Goal: Task Accomplishment & Management: Manage account settings

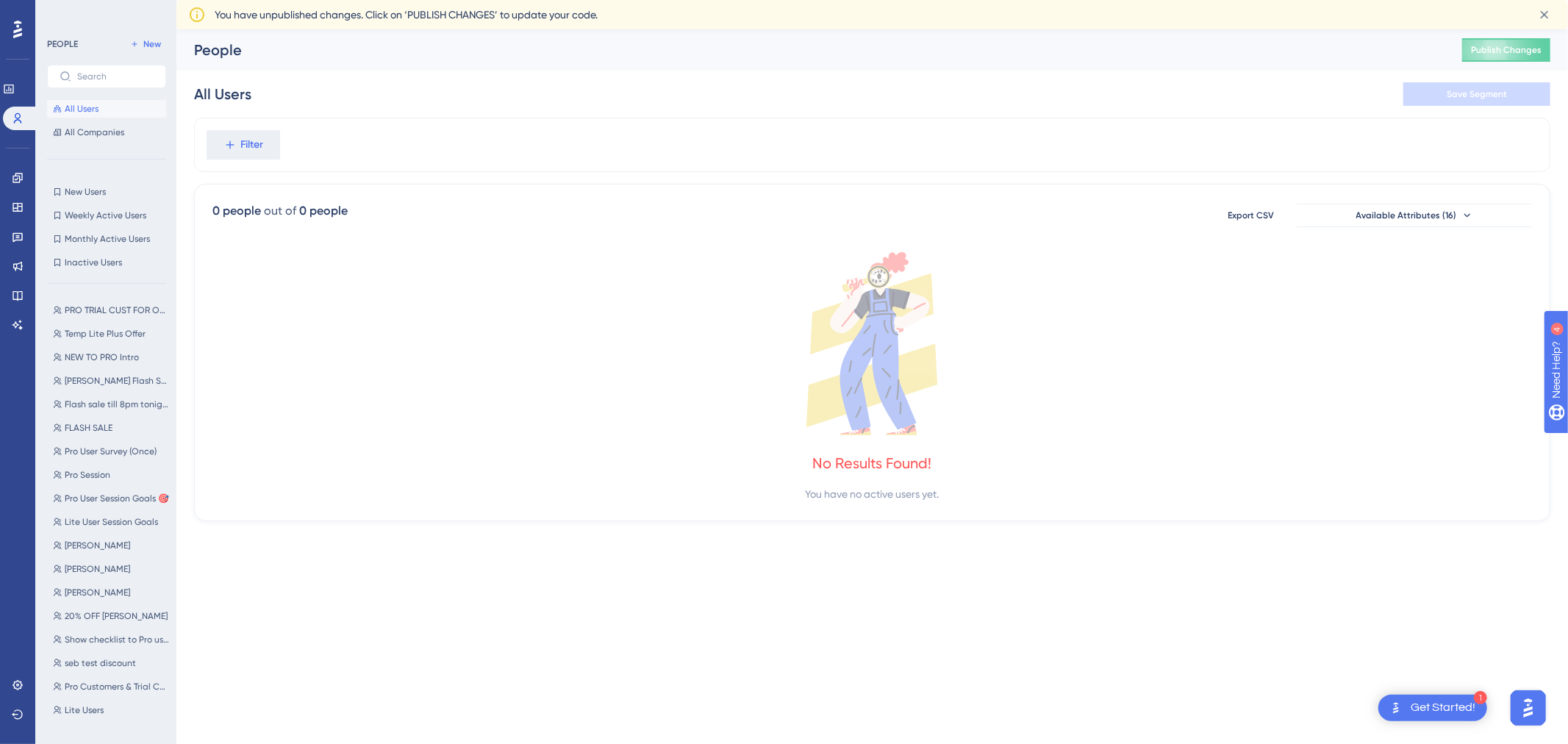
click at [103, 100] on button "All Users" at bounding box center [106, 108] width 119 height 17
click at [98, 127] on span "All Companies" at bounding box center [94, 132] width 59 height 12
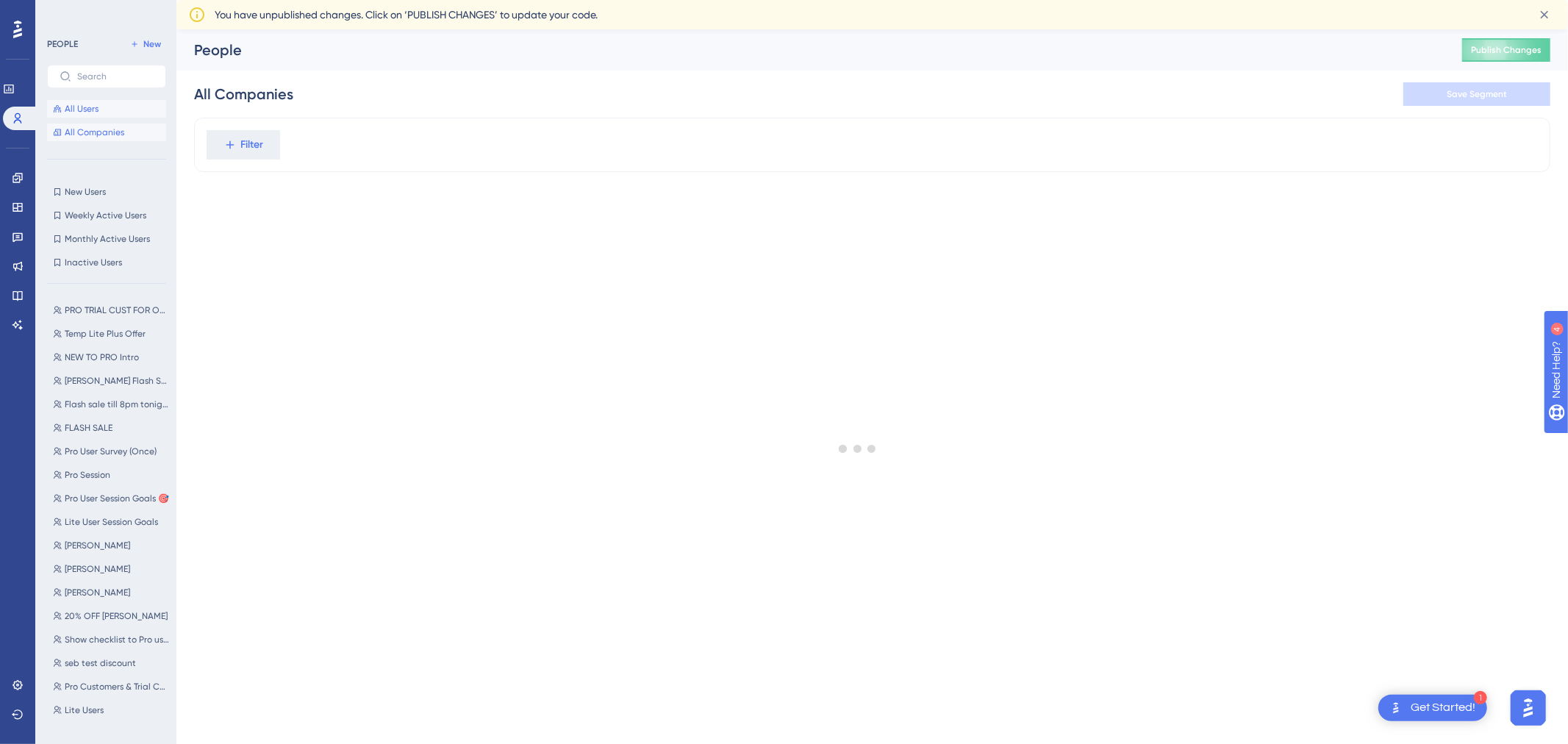
click at [100, 101] on button "All Users" at bounding box center [106, 108] width 119 height 17
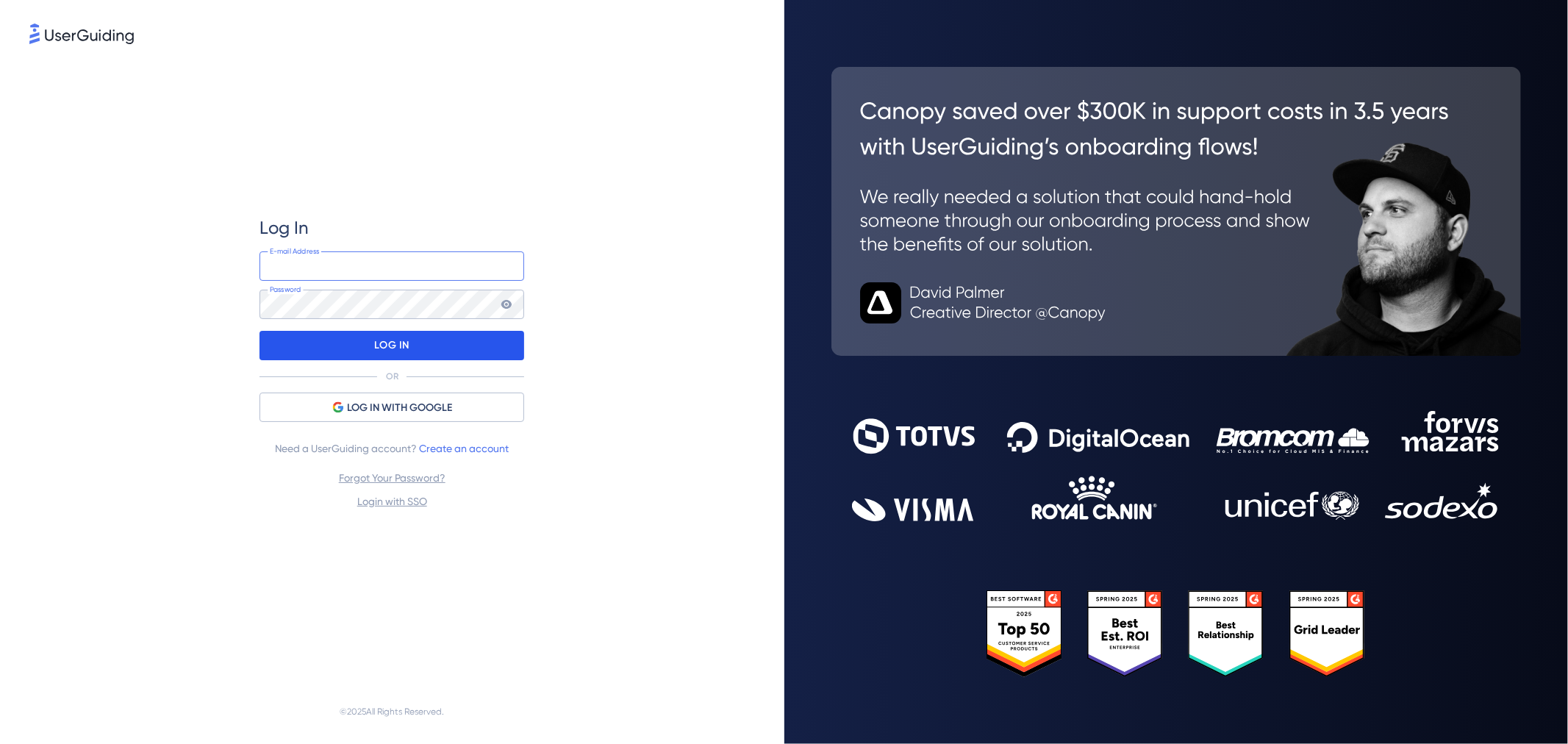
type input "[PERSON_NAME][EMAIL_ADDRESS][DOMAIN_NAME]"
click at [380, 346] on p "LOG IN" at bounding box center [392, 345] width 35 height 24
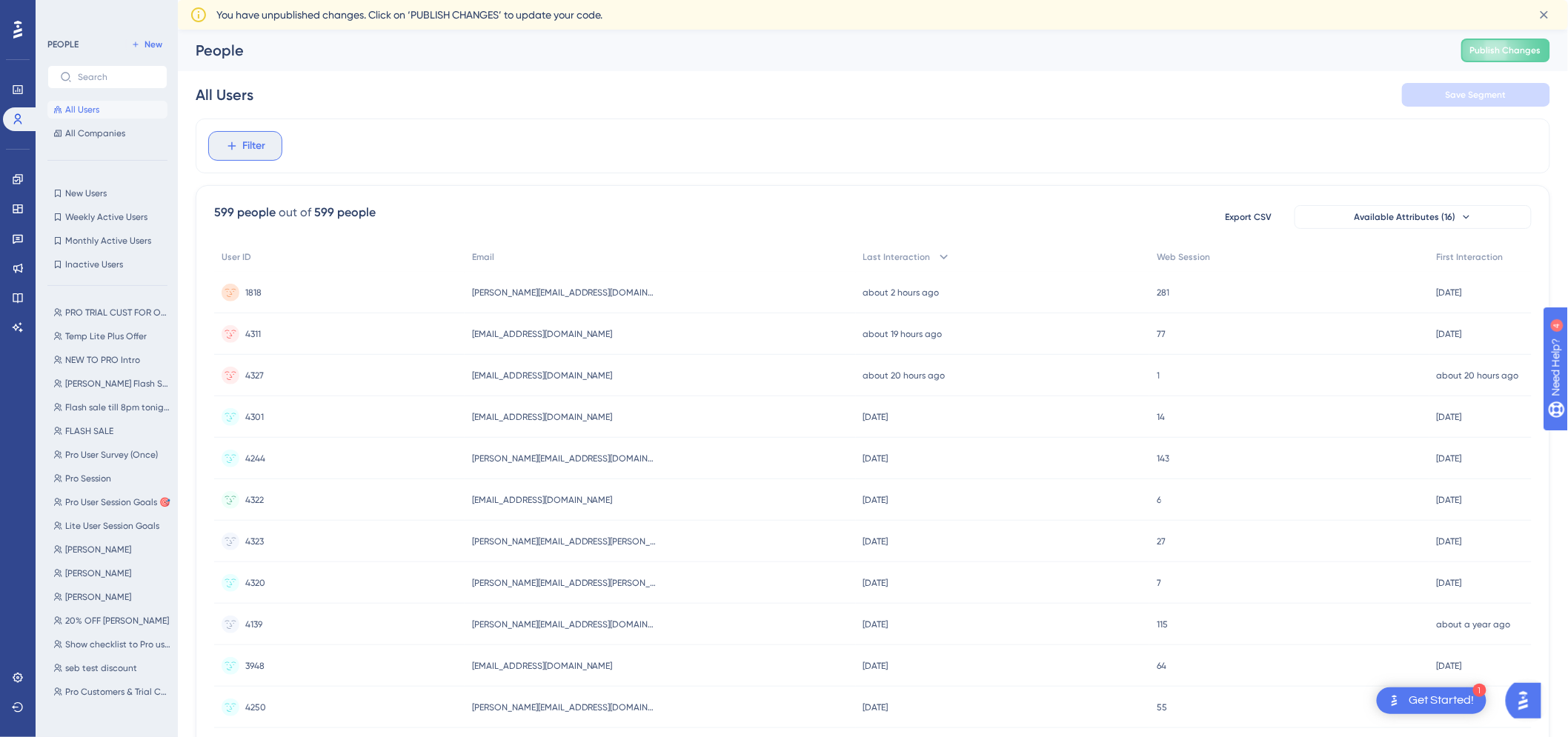
click at [226, 153] on button "Filter" at bounding box center [245, 146] width 74 height 29
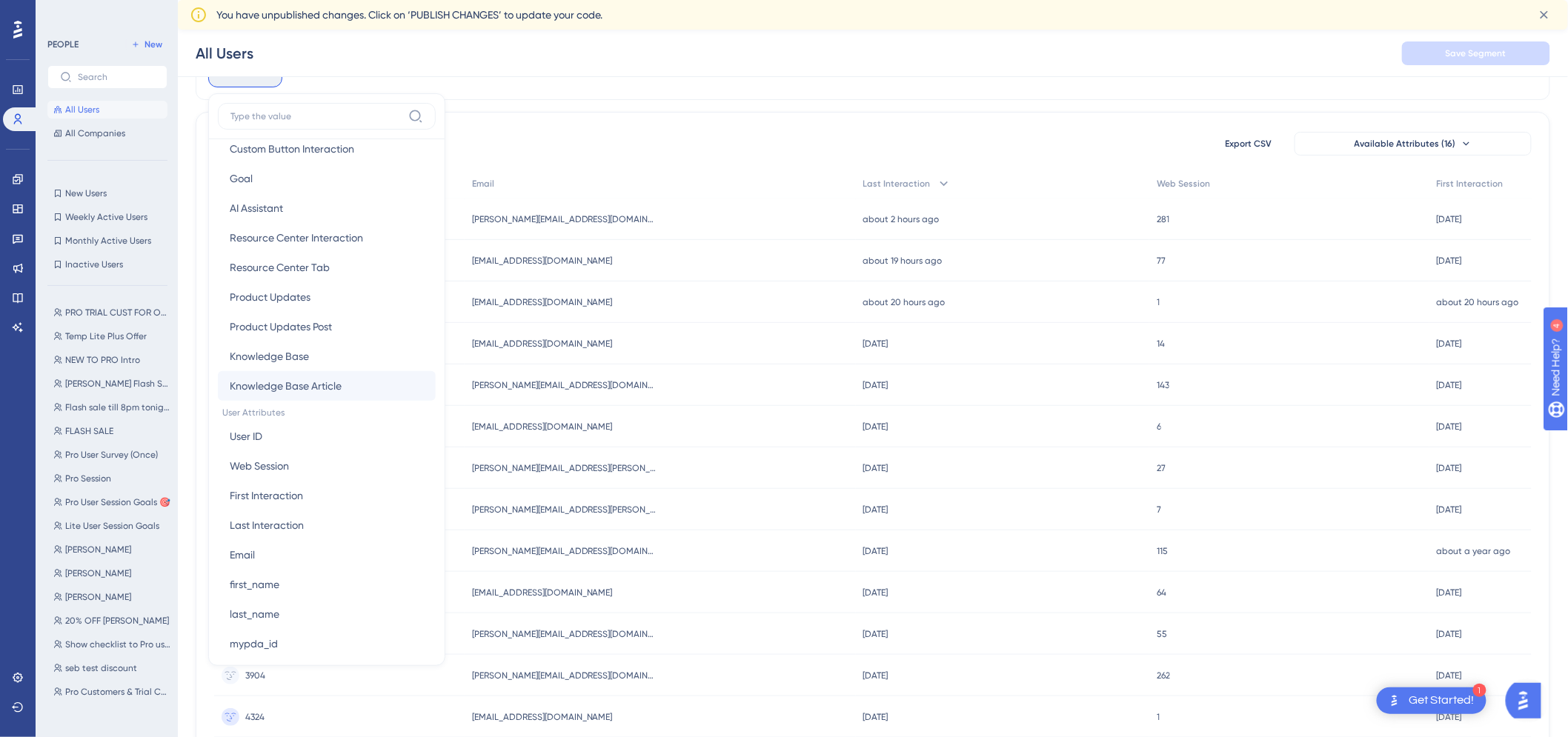
scroll to position [649, 0]
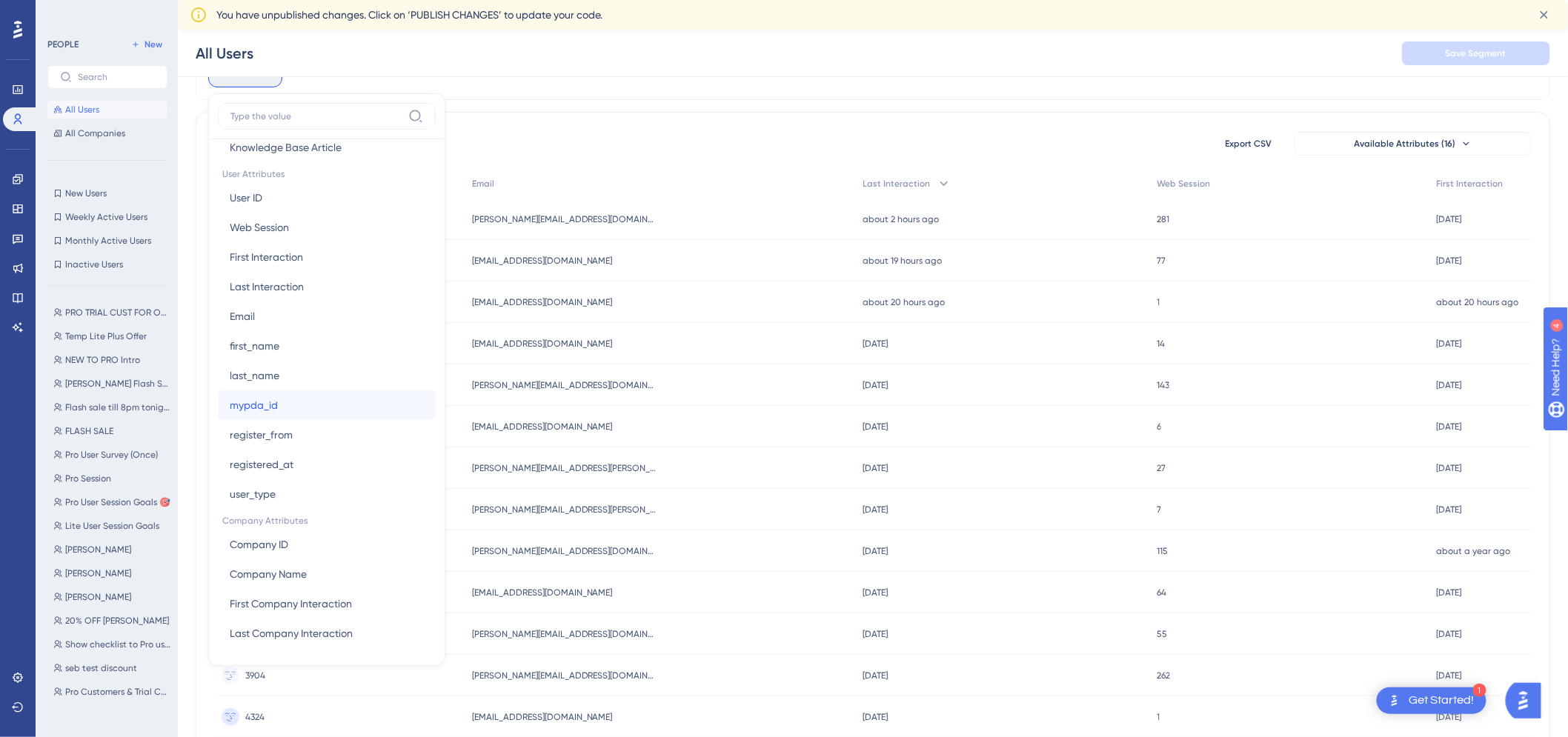
click at [276, 414] on button "mypda_id mypda_id" at bounding box center [326, 405] width 217 height 29
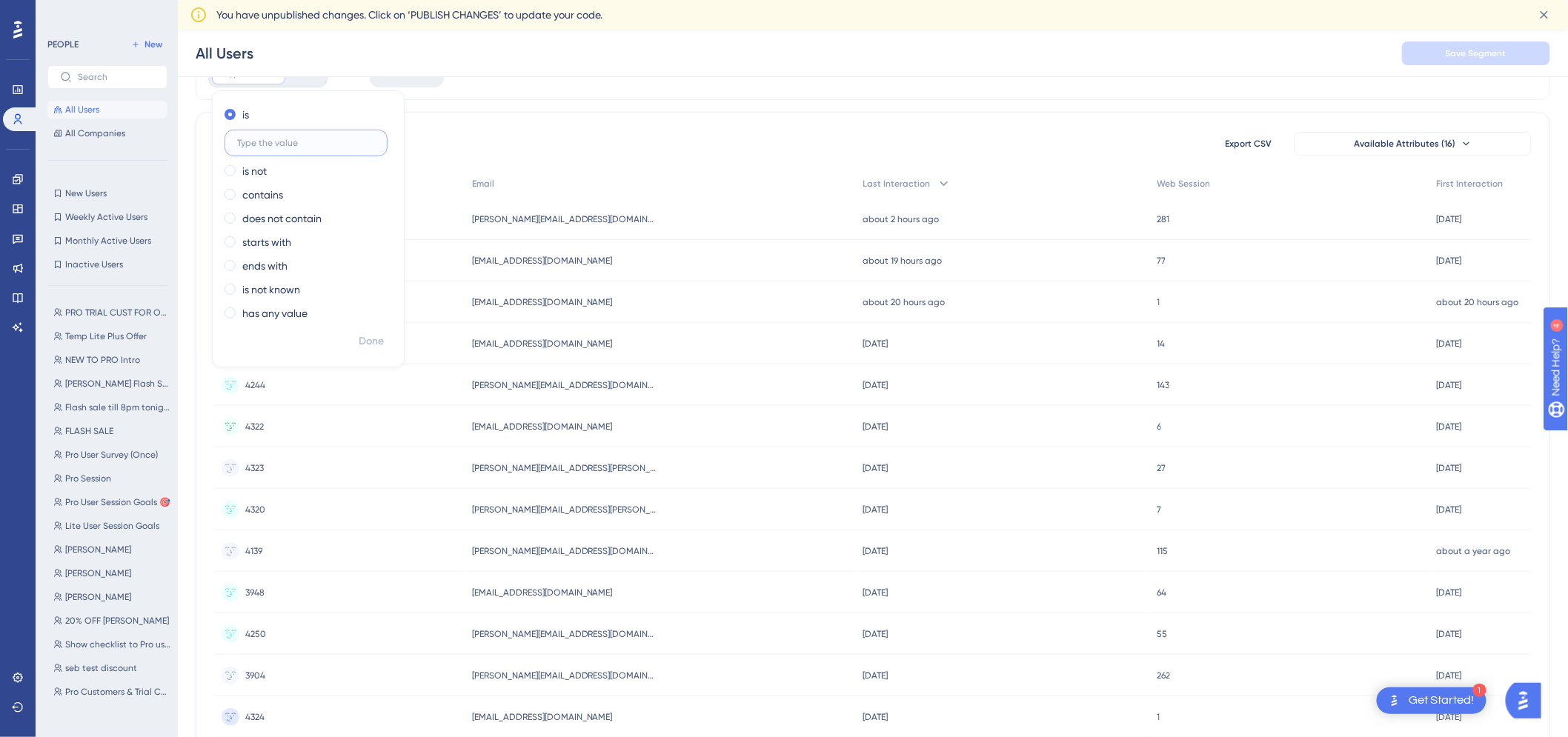
paste input "PDA20254322"
type input "PDA20254322"
click at [385, 341] on button "Done" at bounding box center [370, 341] width 41 height 27
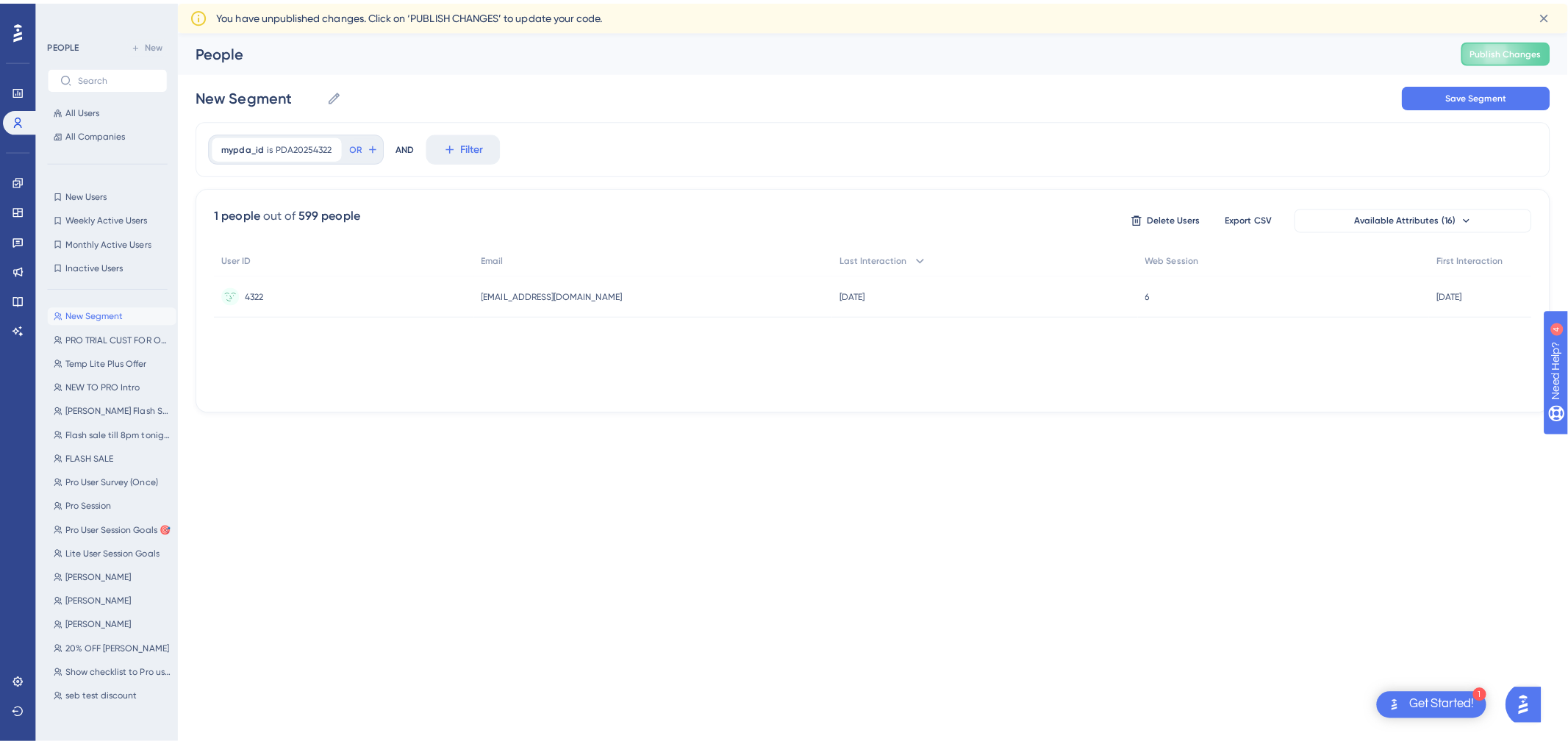
scroll to position [0, 0]
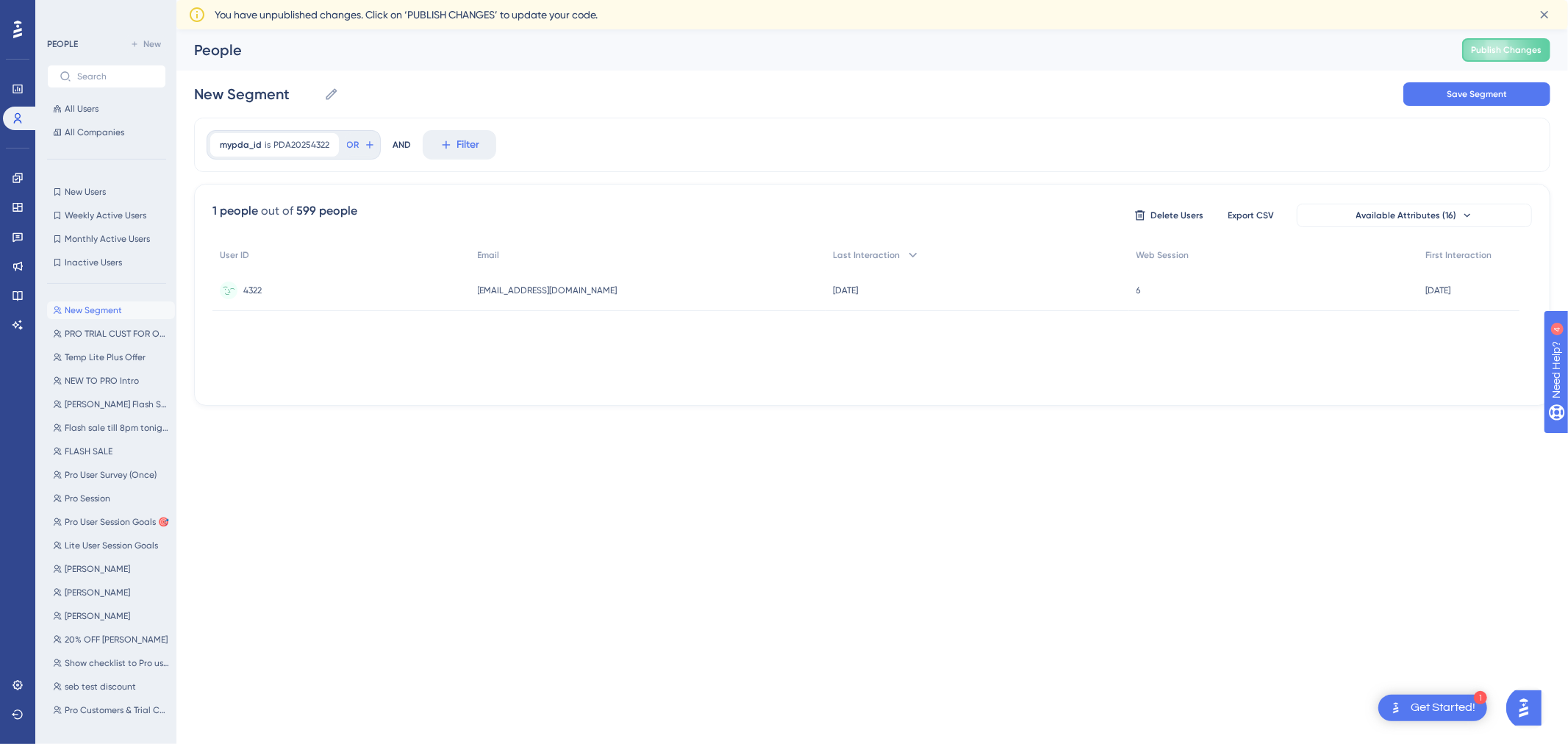
click at [588, 290] on span "[EMAIL_ADDRESS][DOMAIN_NAME]" at bounding box center [547, 290] width 140 height 12
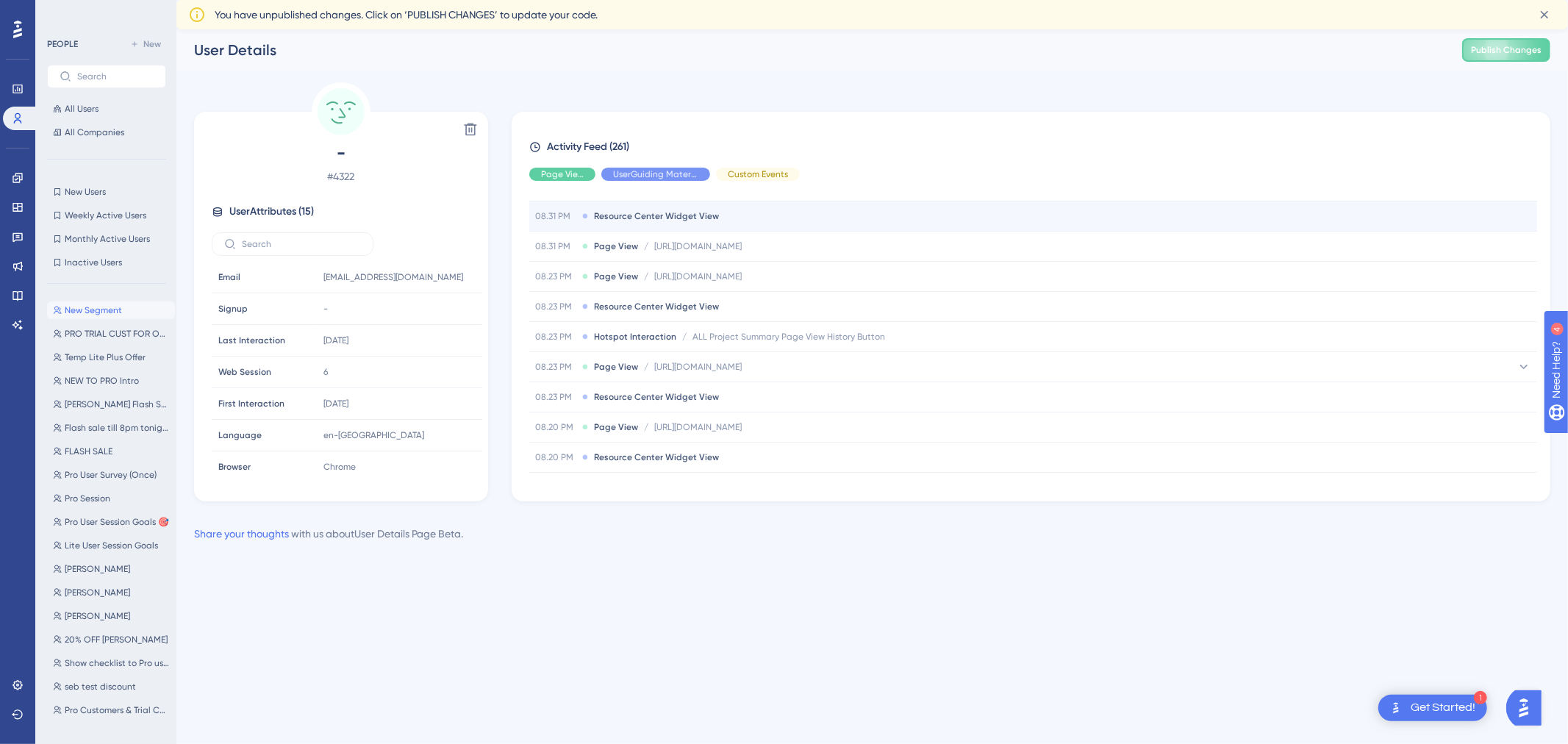
scroll to position [946, 0]
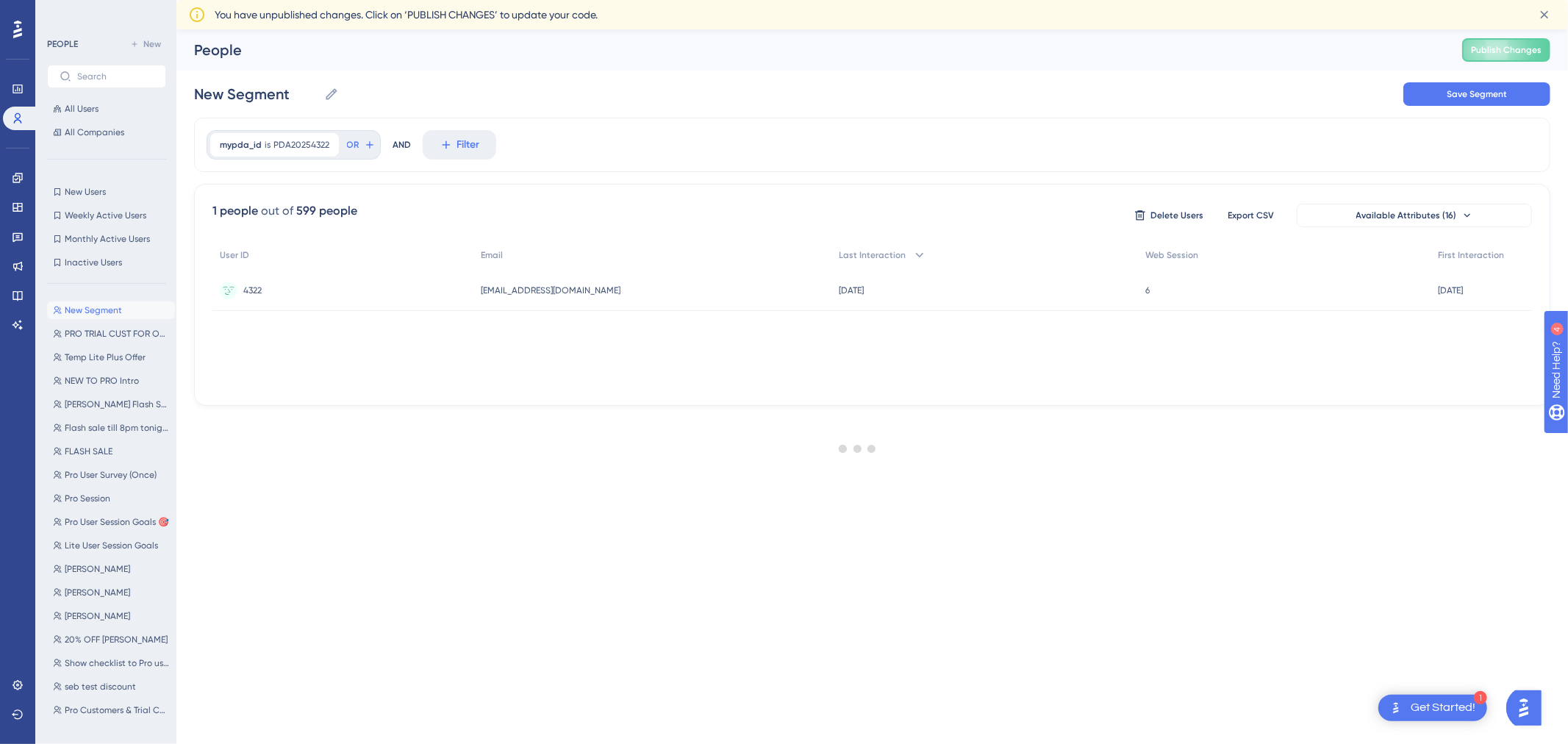
click at [298, 140] on div at bounding box center [857, 449] width 1421 height 638
click at [298, 142] on span "PDA20254322" at bounding box center [301, 144] width 56 height 12
click at [265, 210] on input "PDA20254322" at bounding box center [303, 214] width 137 height 10
type input "PDA20254323"
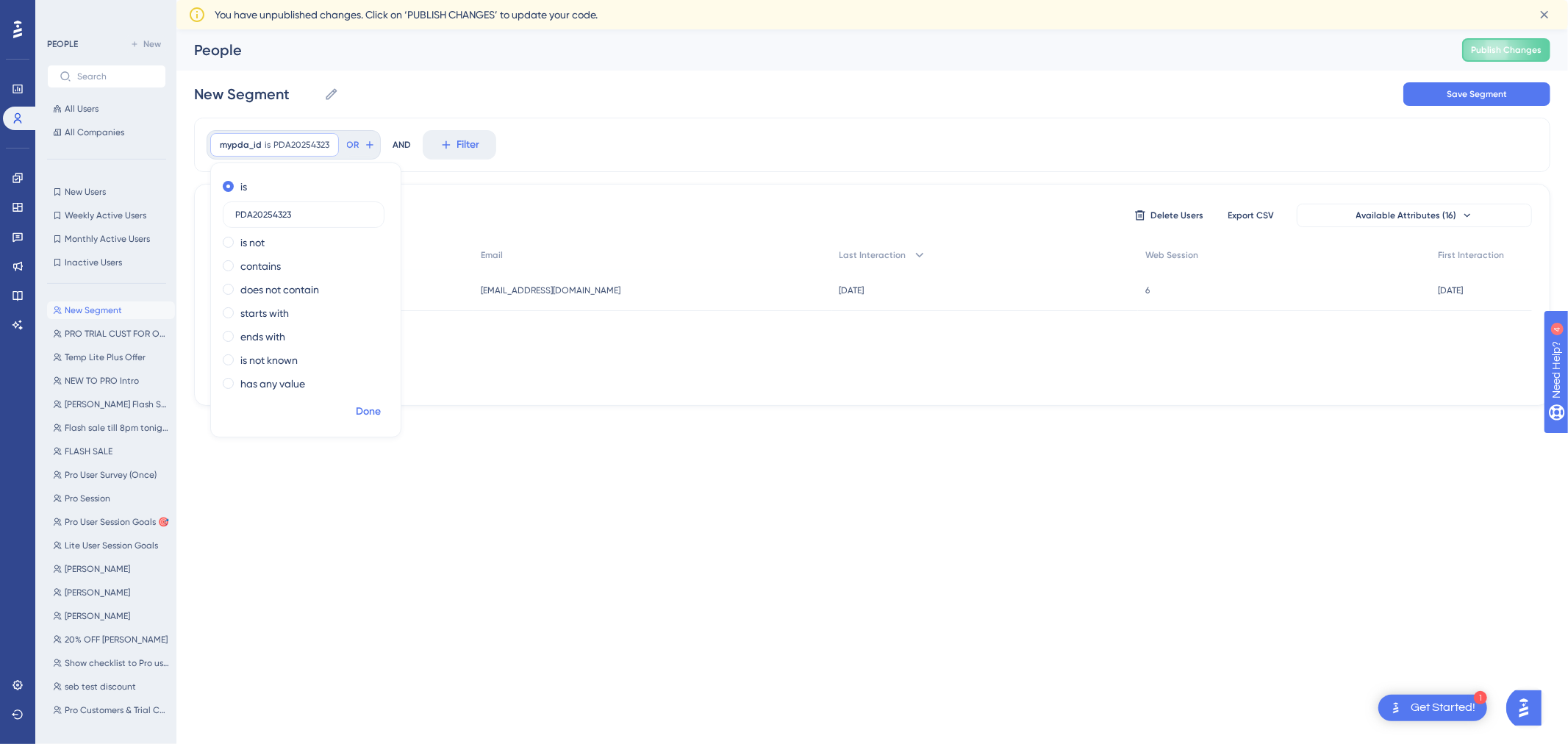
click at [354, 408] on button "Done" at bounding box center [367, 411] width 41 height 27
click at [532, 292] on span "[PERSON_NAME][EMAIL_ADDRESS][PERSON_NAME][DOMAIN_NAME]" at bounding box center [561, 290] width 184 height 12
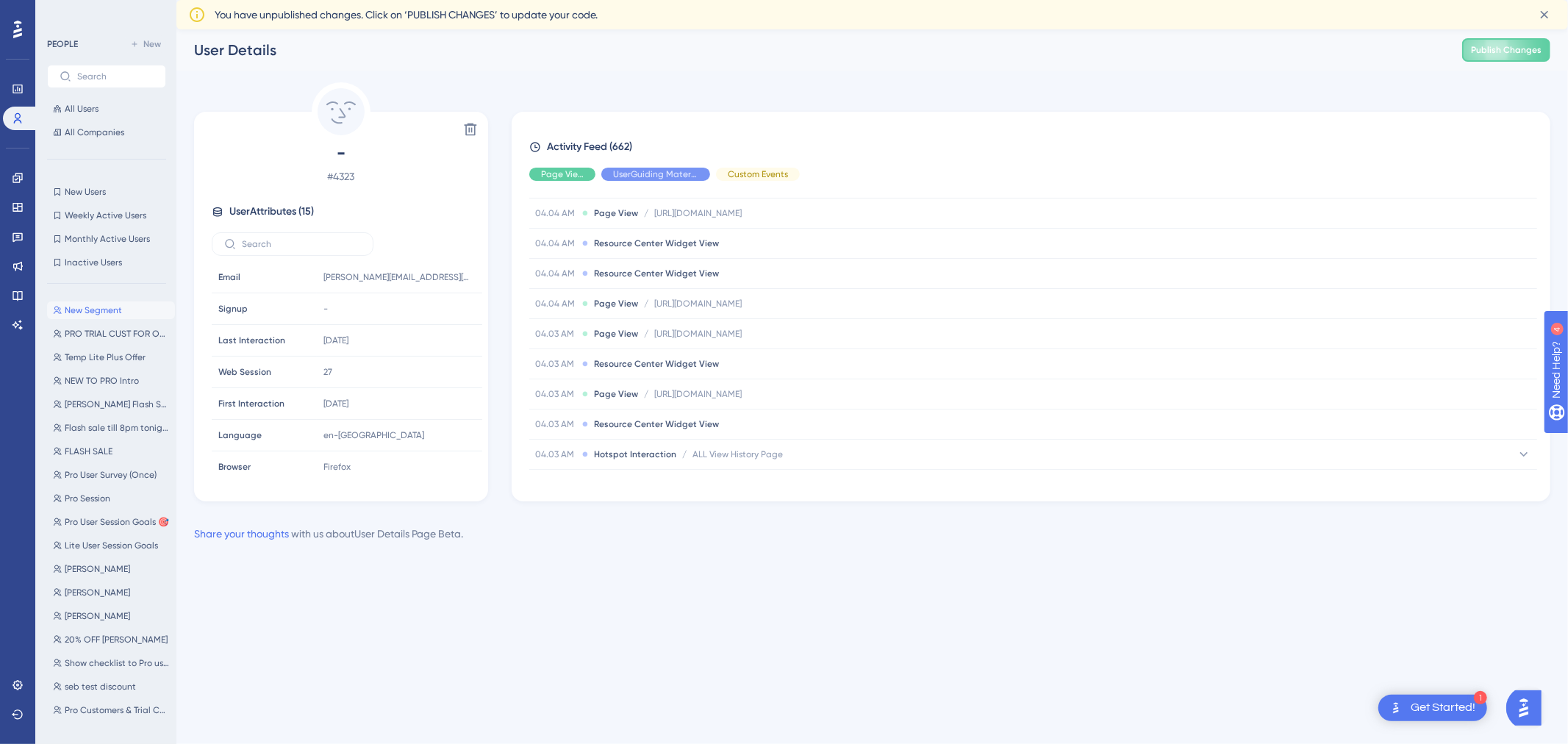
scroll to position [1517, 0]
click at [669, 0] on html "1 Get Started! Performance Users Engagement Widgets Feedback Product Updates Kn…" at bounding box center [784, 0] width 1568 height 0
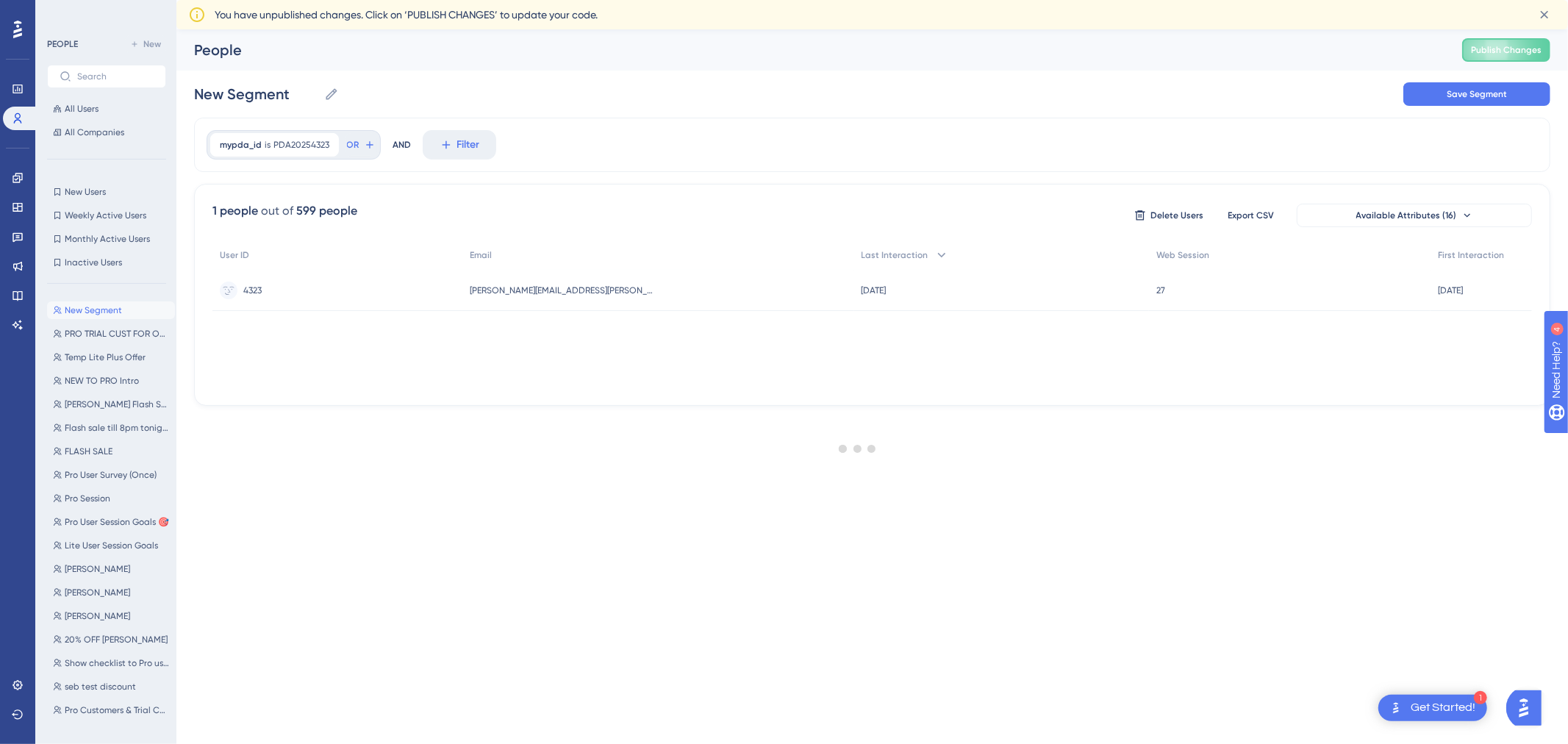
click at [287, 141] on div at bounding box center [857, 449] width 1421 height 638
click at [287, 147] on span "PDA20254323" at bounding box center [301, 144] width 56 height 12
click at [267, 225] on label "PDA20254323" at bounding box center [303, 214] width 162 height 27
click at [267, 219] on input "PDA20254323" at bounding box center [303, 214] width 137 height 10
click at [265, 216] on input "PDA20254323" at bounding box center [303, 214] width 137 height 10
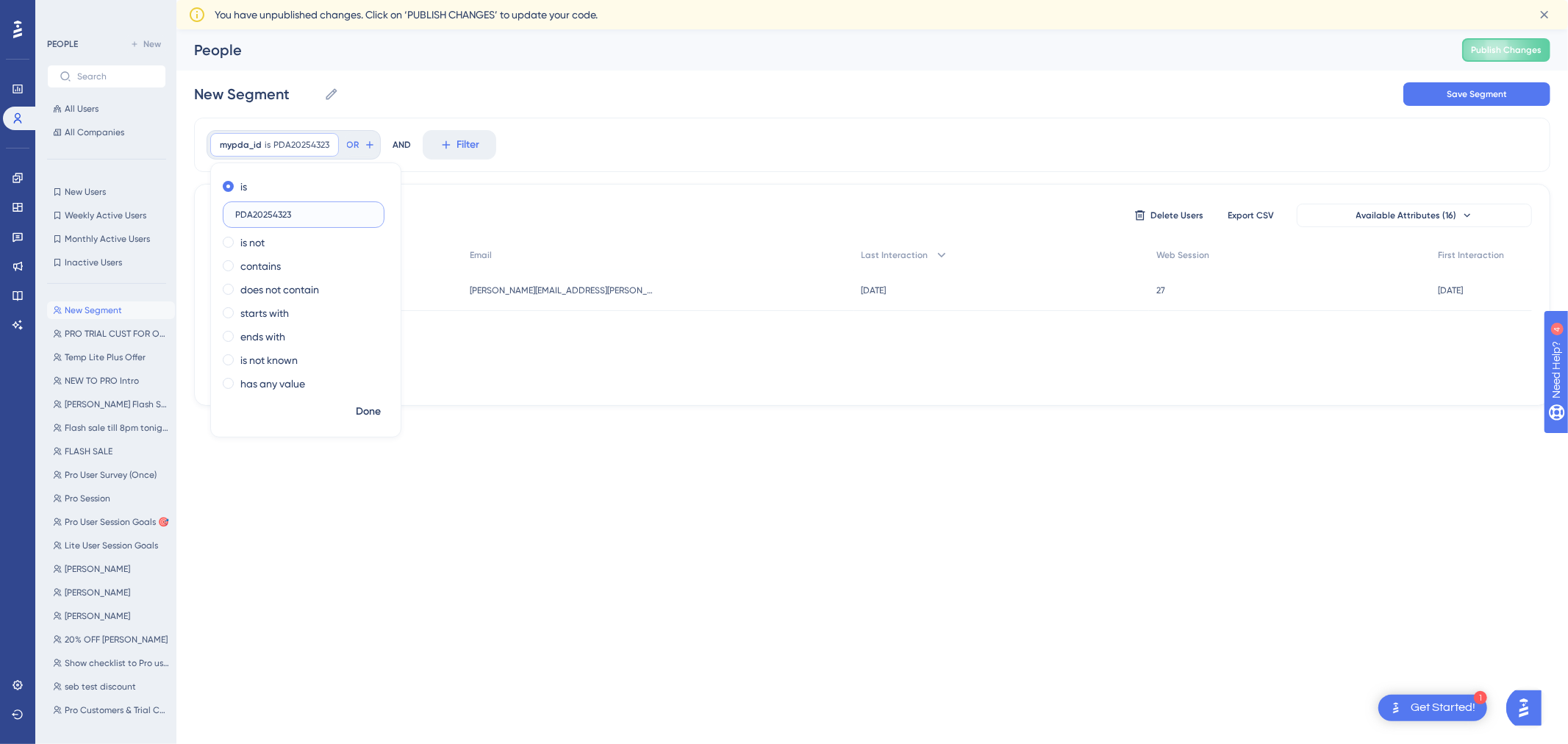
click at [265, 216] on input "PDA20254323" at bounding box center [303, 214] width 137 height 10
paste input "5"
type input "PDA20254325"
click at [359, 405] on span "Done" at bounding box center [367, 411] width 25 height 17
